Goal: Task Accomplishment & Management: Complete application form

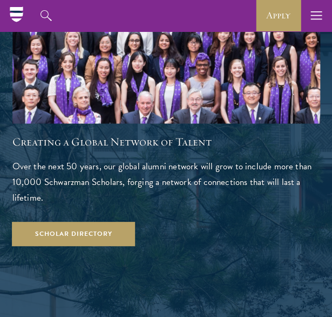
scroll to position [1406, 0]
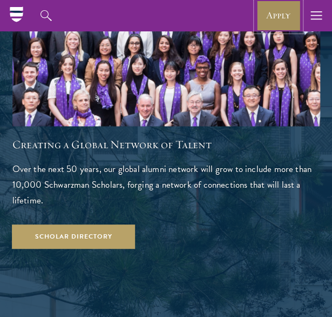
click at [277, 22] on link "Apply" at bounding box center [278, 15] width 45 height 31
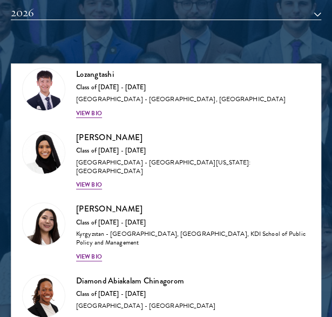
scroll to position [98, 0]
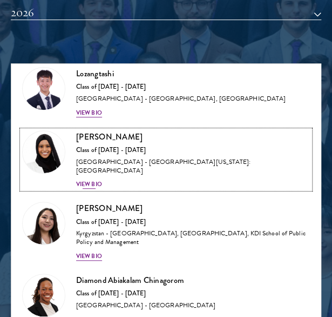
click at [80, 180] on div "View Bio" at bounding box center [89, 184] width 26 height 9
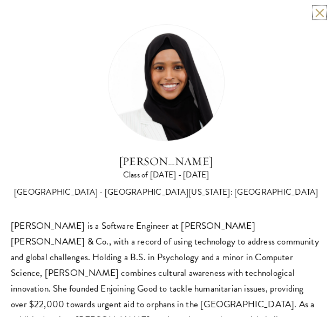
click at [315, 12] on button at bounding box center [319, 12] width 9 height 9
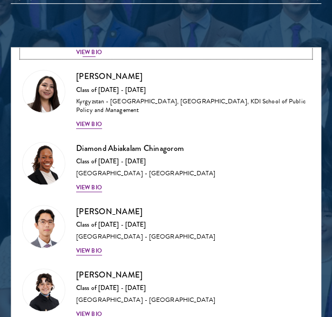
scroll to position [221, 0]
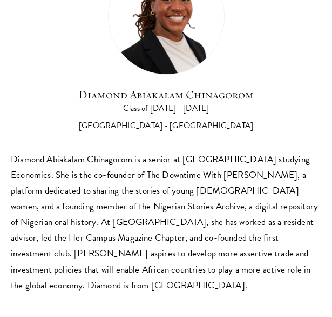
scroll to position [63, 0]
